Goal: Task Accomplishment & Management: Use online tool/utility

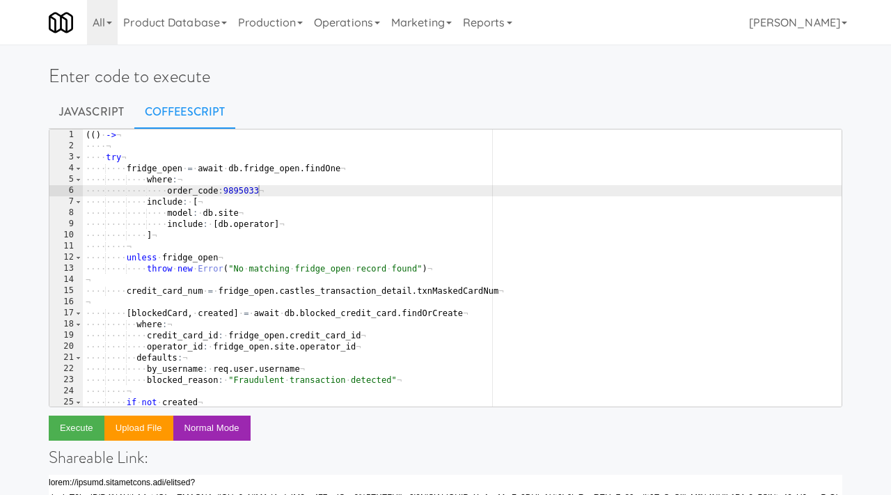
scroll to position [43, 0]
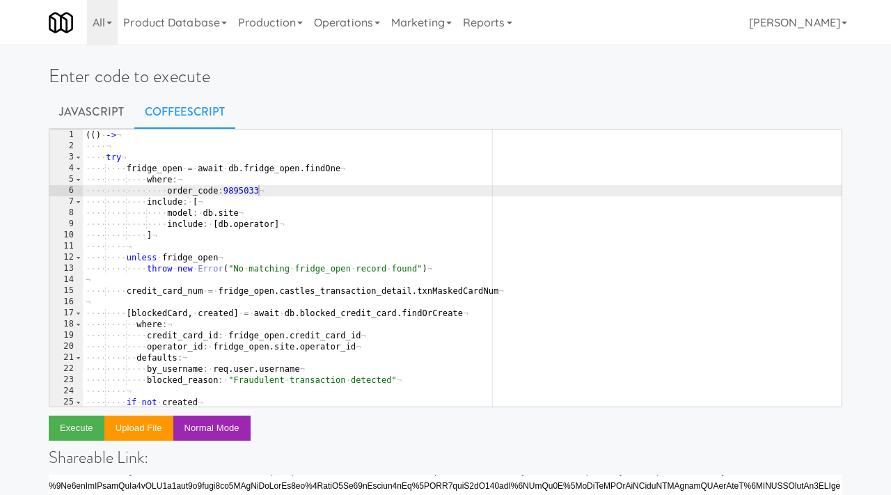
click at [262, 192] on div "( ( ) · -> ¬ ···· ¬ ···· try ¬ ···· ···· fridge_open · = · await · db . fridge_…" at bounding box center [462, 278] width 759 height 299
paste textarea "6079657"
click at [79, 426] on button "Execute" at bounding box center [77, 428] width 56 height 25
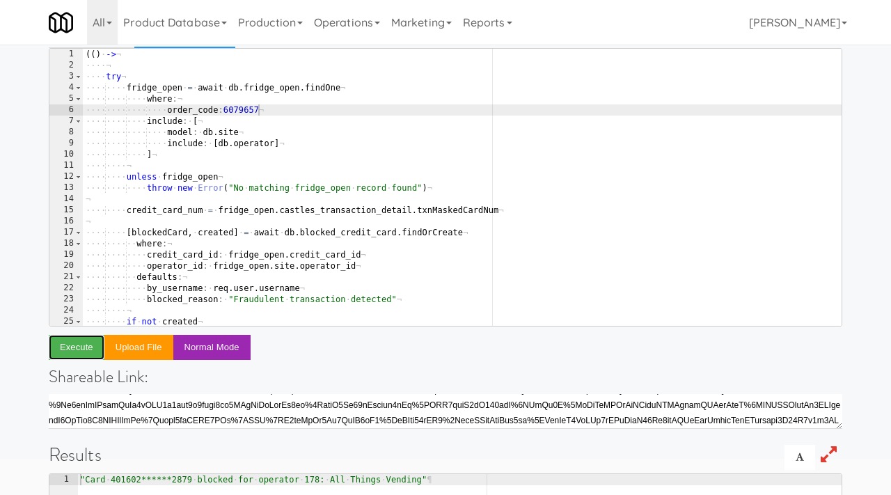
scroll to position [72, 0]
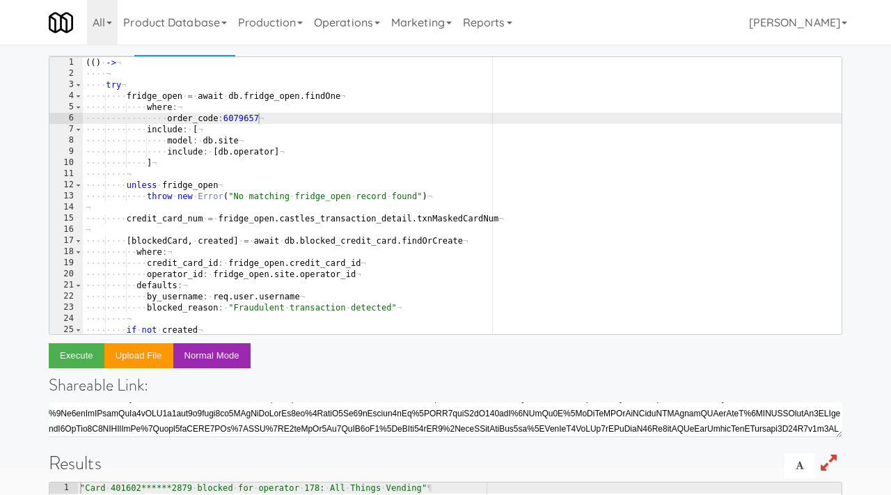
click at [259, 119] on div "( ( ) · -> ¬ ···· ¬ ···· try ¬ ···· ···· fridge_open · = · await · db . fridge_…" at bounding box center [462, 206] width 759 height 299
paste textarea "4882671"
type textarea "order_code:4882671"
click at [83, 349] on button "Execute" at bounding box center [77, 355] width 56 height 25
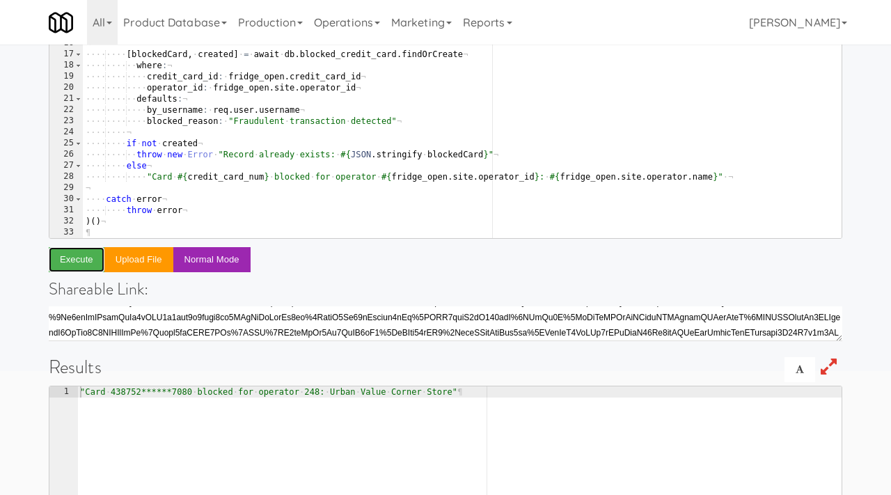
scroll to position [170, 0]
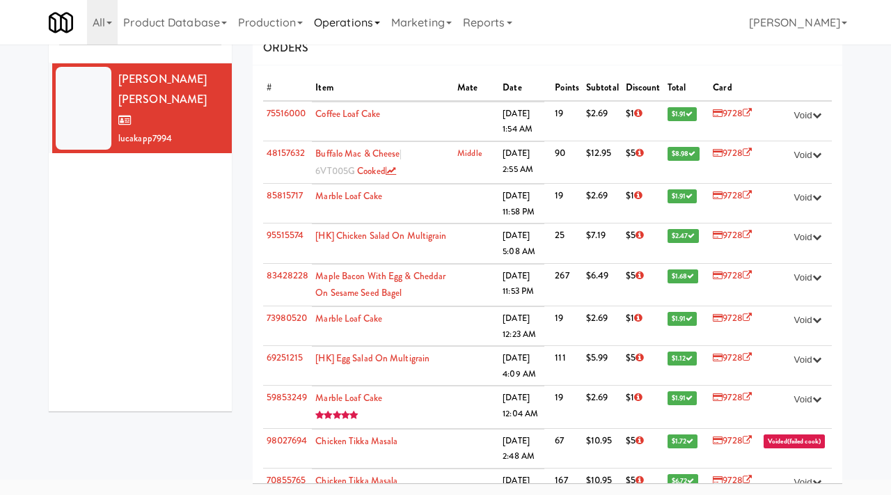
scroll to position [274, 0]
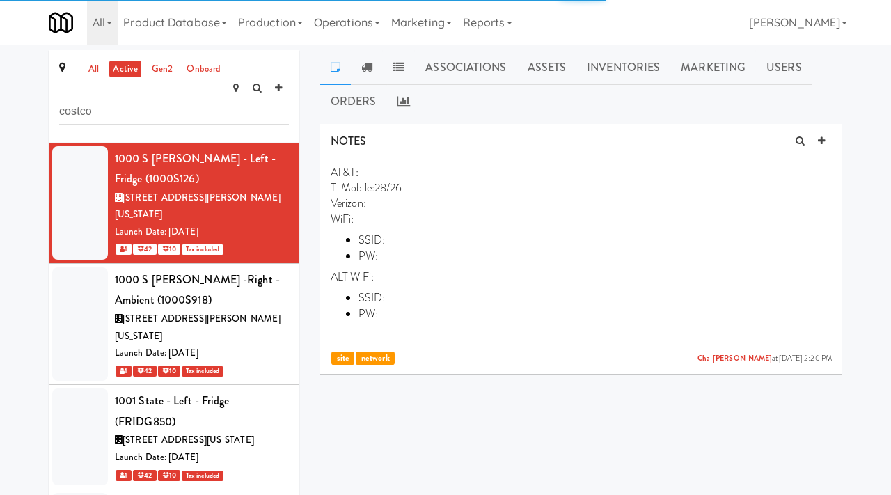
type input "costco"
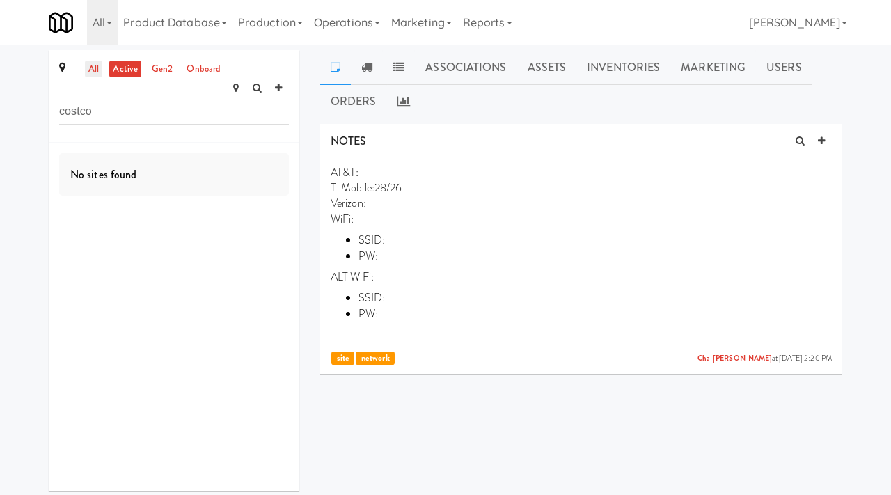
click at [91, 68] on link "all" at bounding box center [93, 69] width 17 height 17
